Goal: Check status: Check status

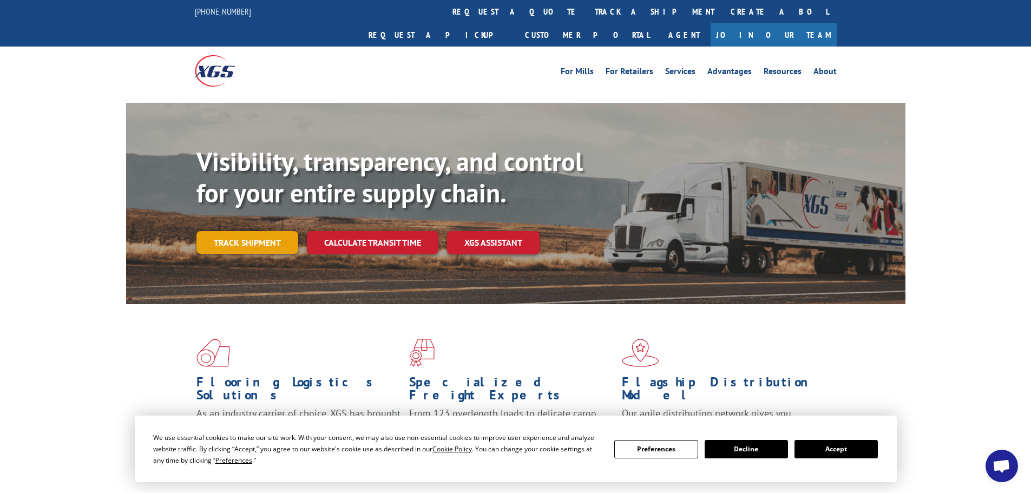
click at [259, 231] on link "Track shipment" at bounding box center [247, 242] width 102 height 23
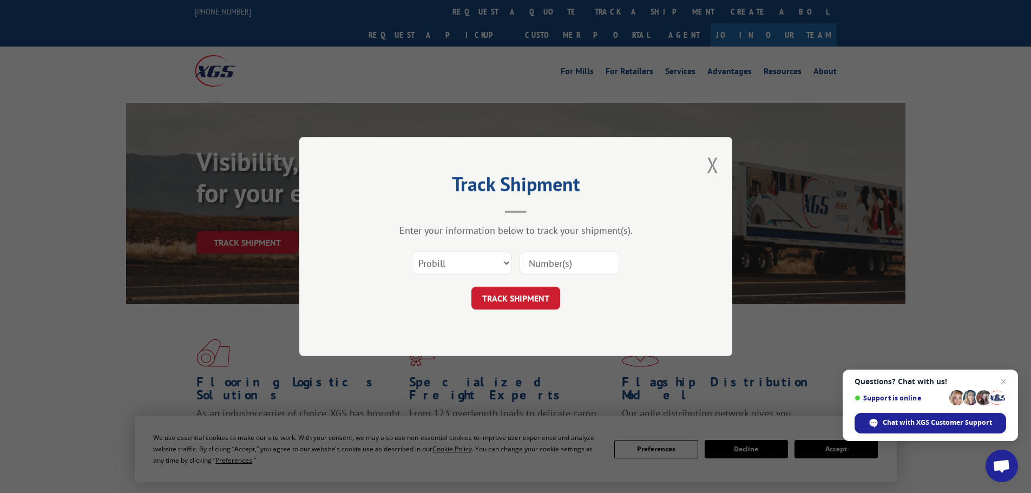
paste input "17594514"
type input "17594514"
click at [518, 294] on button "TRACK SHIPMENT" at bounding box center [515, 298] width 89 height 23
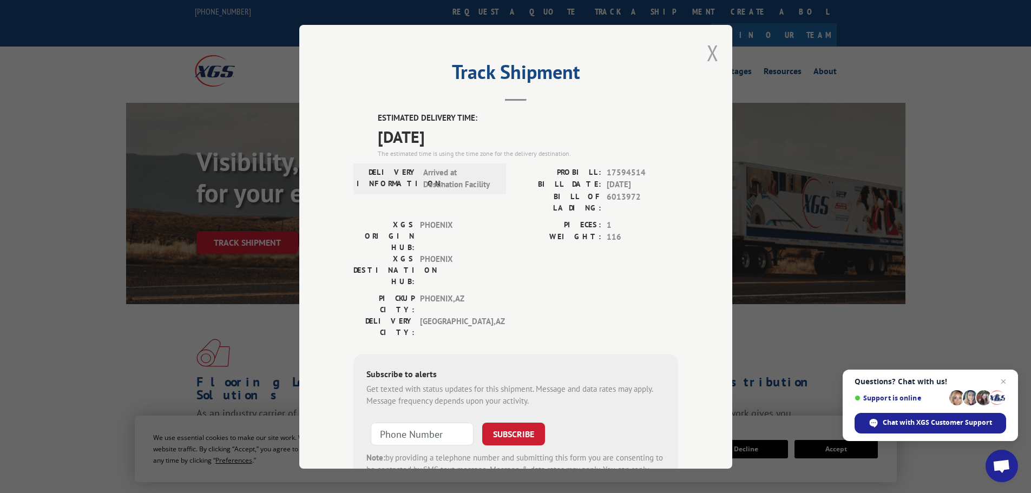
click at [712, 58] on button "Close modal" at bounding box center [713, 52] width 12 height 29
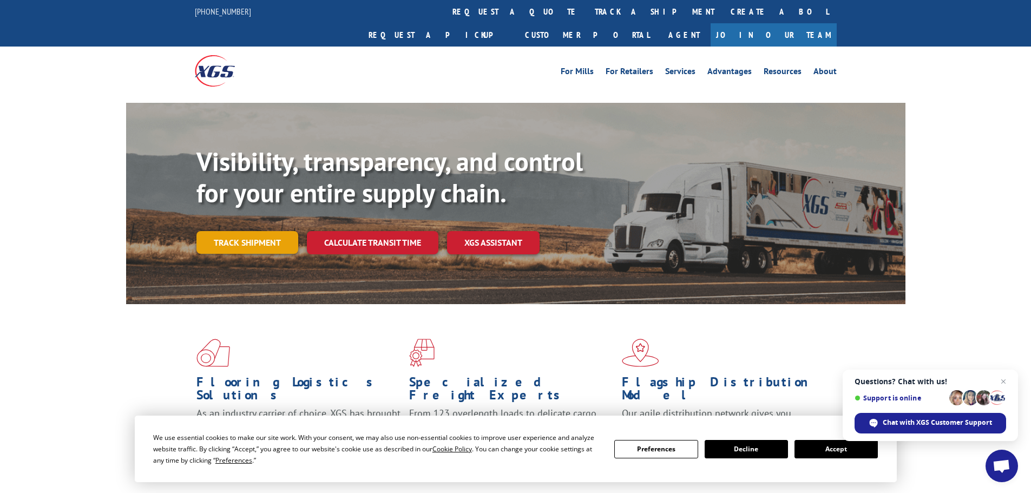
click at [239, 231] on link "Track shipment" at bounding box center [247, 242] width 102 height 23
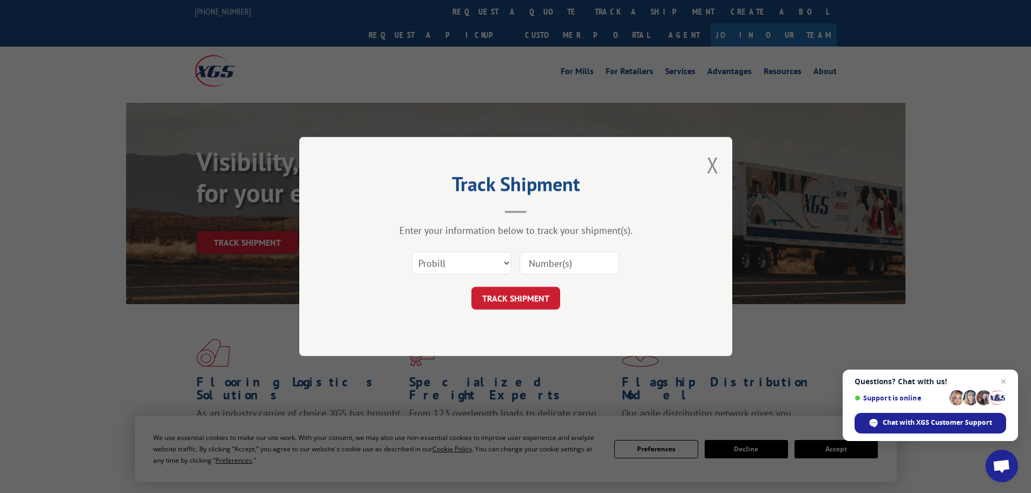
paste input "0078176272"
type input "0078176272"
click at [479, 268] on select "Select category... Probill BOL PO" at bounding box center [462, 263] width 100 height 23
select select "bol"
click at [412, 252] on select "Select category... Probill BOL PO" at bounding box center [462, 263] width 100 height 23
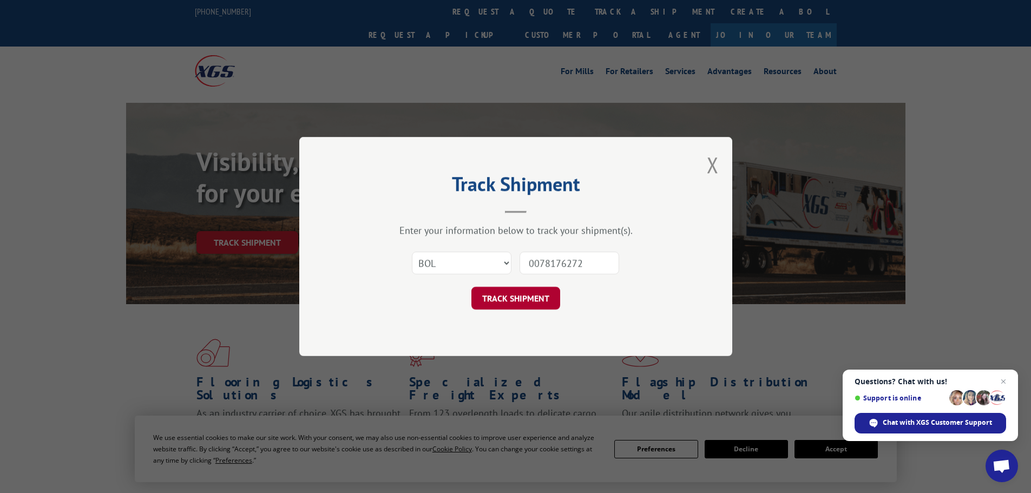
click at [513, 299] on button "TRACK SHIPMENT" at bounding box center [515, 298] width 89 height 23
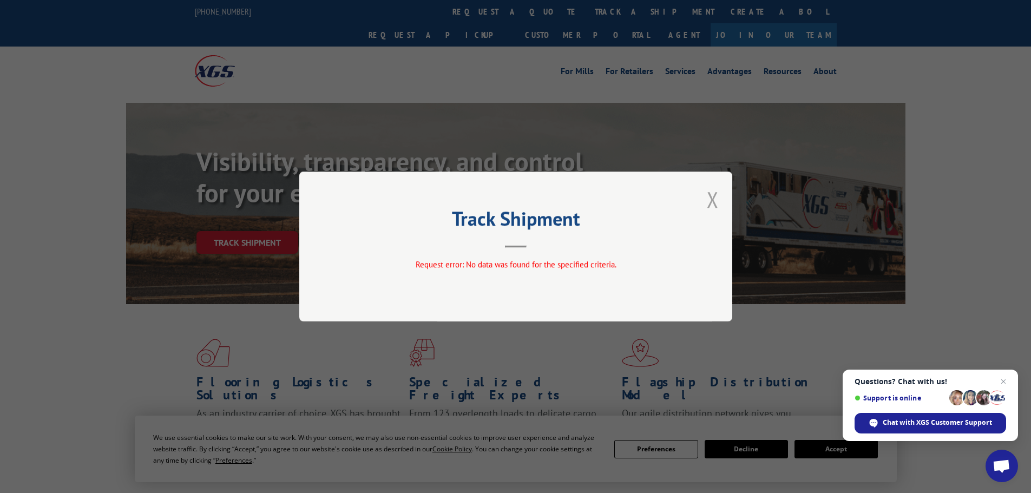
click at [716, 199] on button "Close modal" at bounding box center [713, 199] width 12 height 29
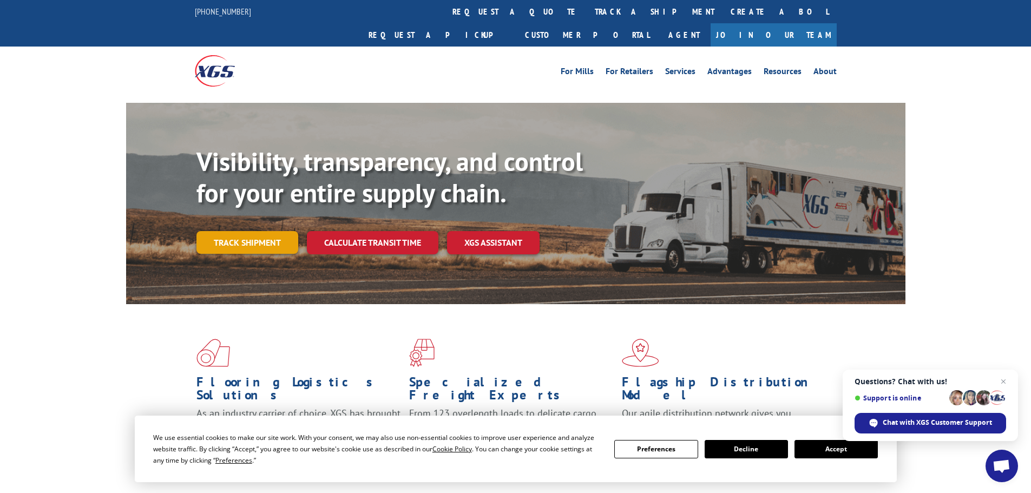
click at [247, 231] on link "Track shipment" at bounding box center [247, 242] width 102 height 23
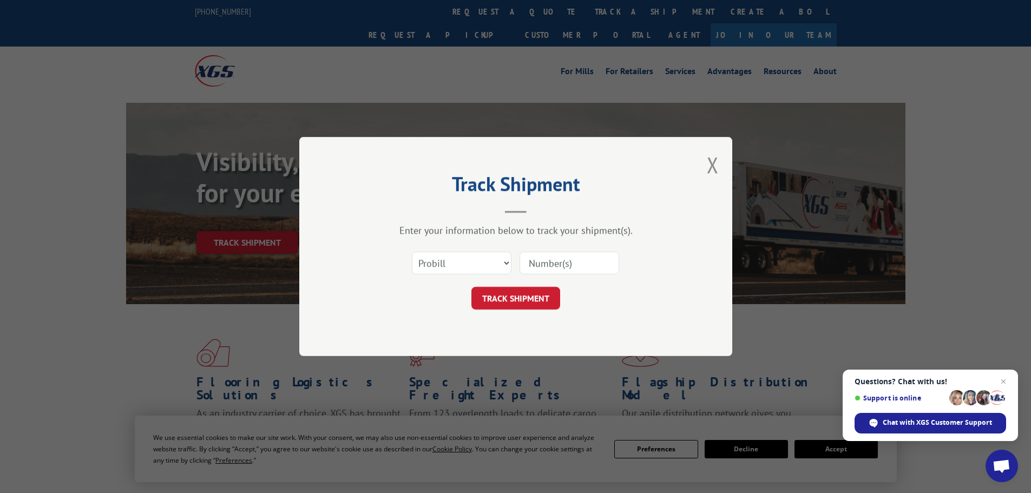
paste input "176272"
type input "176272"
click at [509, 301] on button "TRACK SHIPMENT" at bounding box center [515, 298] width 89 height 23
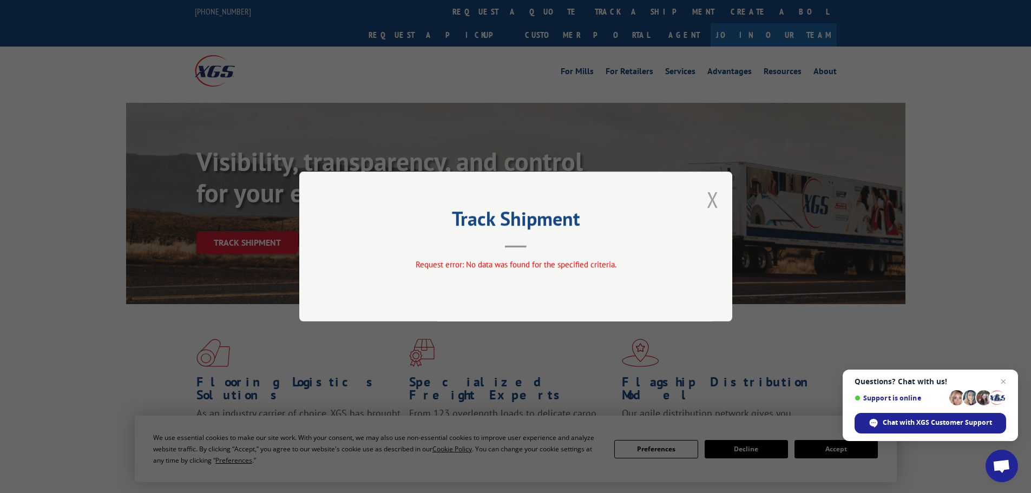
click at [710, 200] on button "Close modal" at bounding box center [713, 199] width 12 height 29
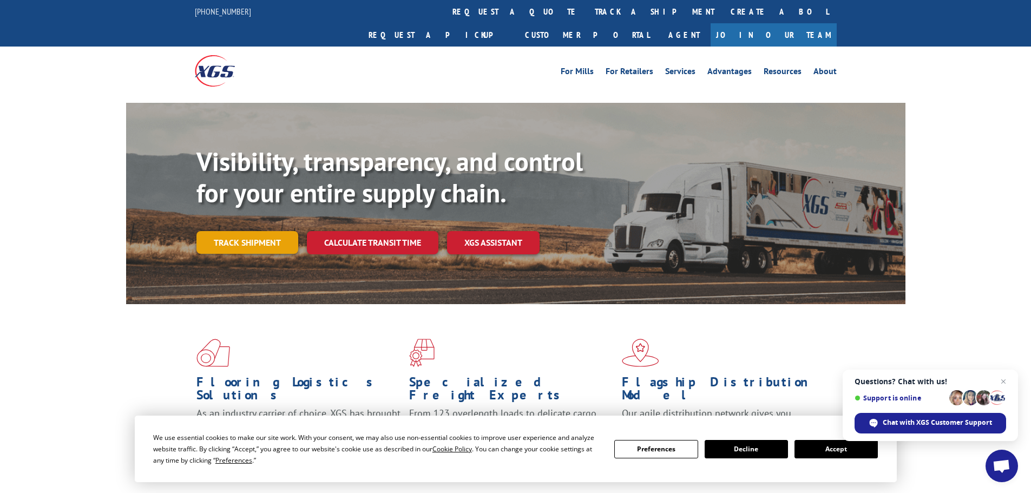
click at [254, 231] on link "Track shipment" at bounding box center [247, 242] width 102 height 23
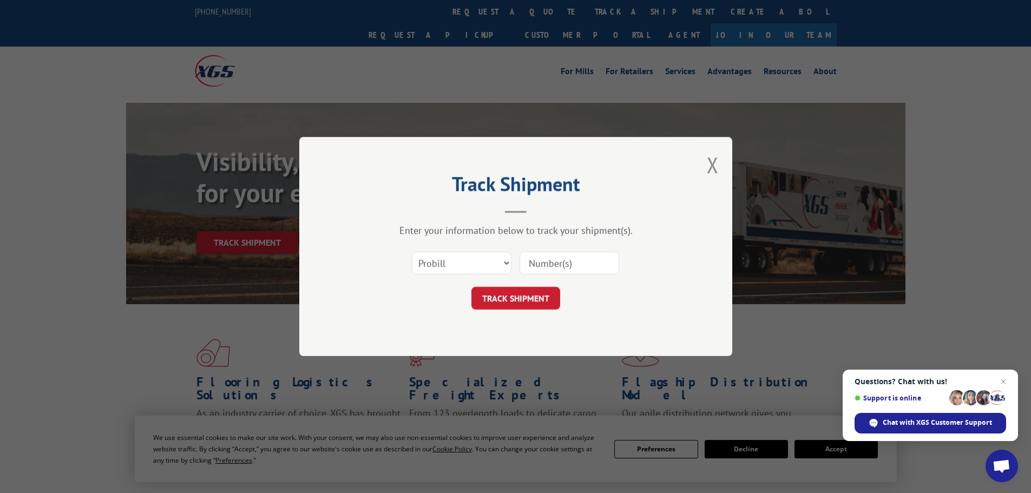
paste input "176272"
click at [452, 259] on select "Select category... Probill BOL PO" at bounding box center [462, 263] width 100 height 23
drag, startPoint x: 595, startPoint y: 247, endPoint x: 506, endPoint y: 262, distance: 90.5
click at [510, 260] on div "Select category... Probill BOL PO 176272" at bounding box center [515, 263] width 325 height 36
click at [608, 270] on input "176272" at bounding box center [569, 263] width 100 height 23
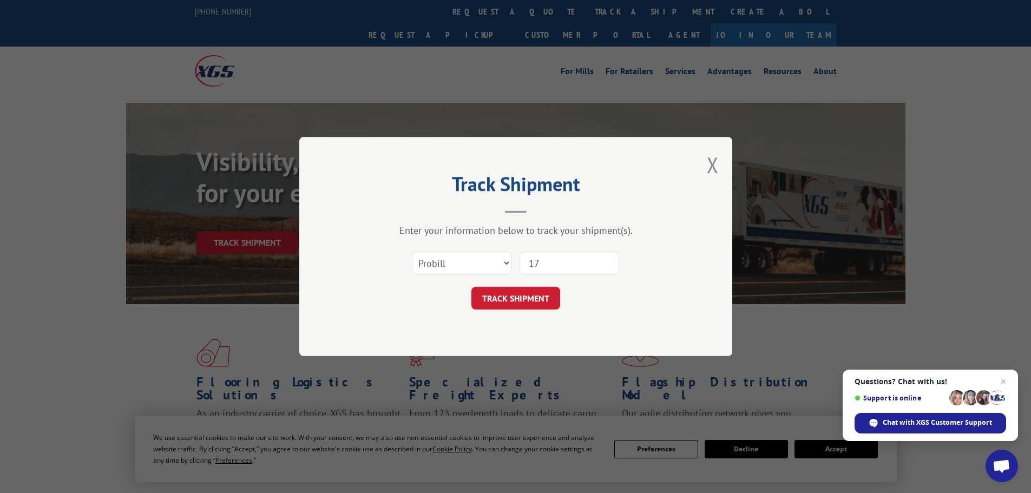
type input "1"
paste input "52507226"
type input "52507226"
click at [461, 261] on select "Select category... Probill BOL PO" at bounding box center [462, 263] width 100 height 23
select select "po"
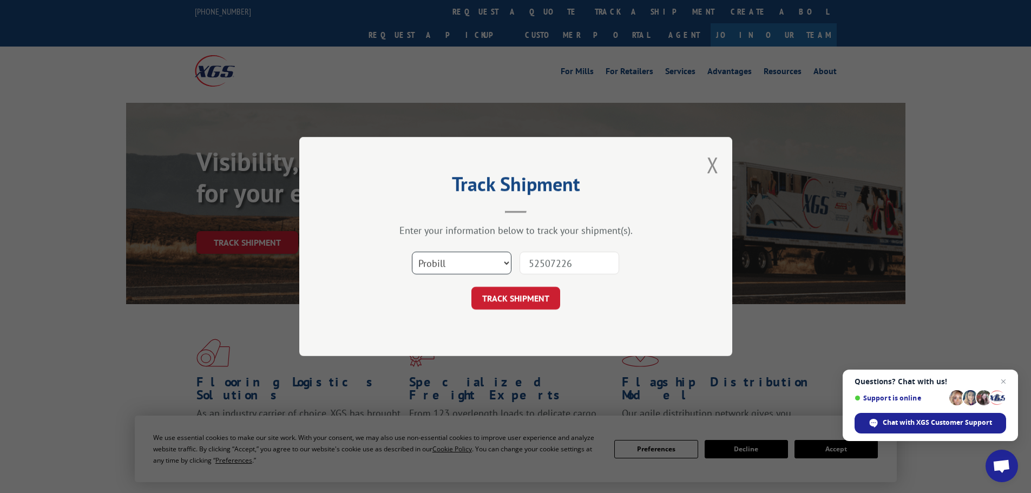
click at [412, 252] on select "Select category... Probill BOL PO" at bounding box center [462, 263] width 100 height 23
click at [529, 305] on button "TRACK SHIPMENT" at bounding box center [515, 298] width 89 height 23
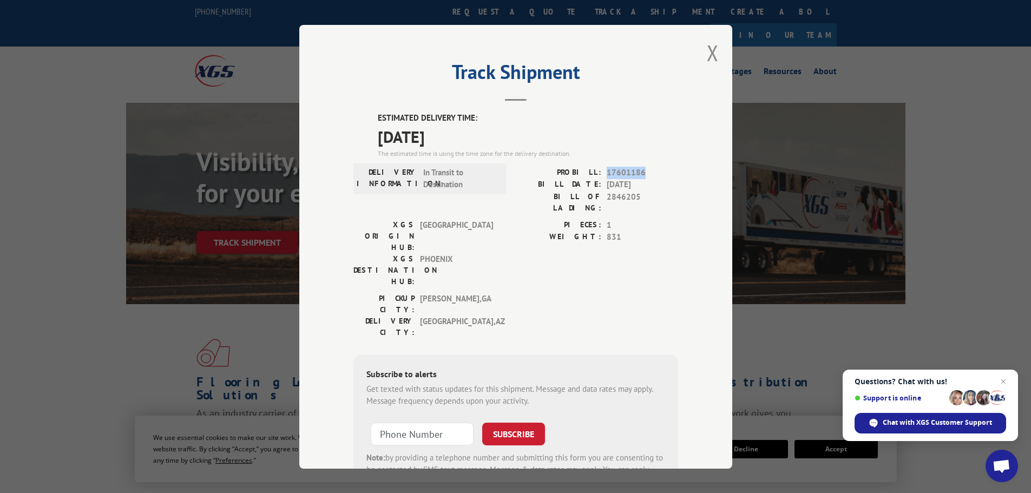
drag, startPoint x: 603, startPoint y: 171, endPoint x: 642, endPoint y: 171, distance: 38.4
click at [642, 171] on span "17601186" at bounding box center [641, 172] width 71 height 12
copy span "17601186"
